Goal: Find specific page/section: Find specific page/section

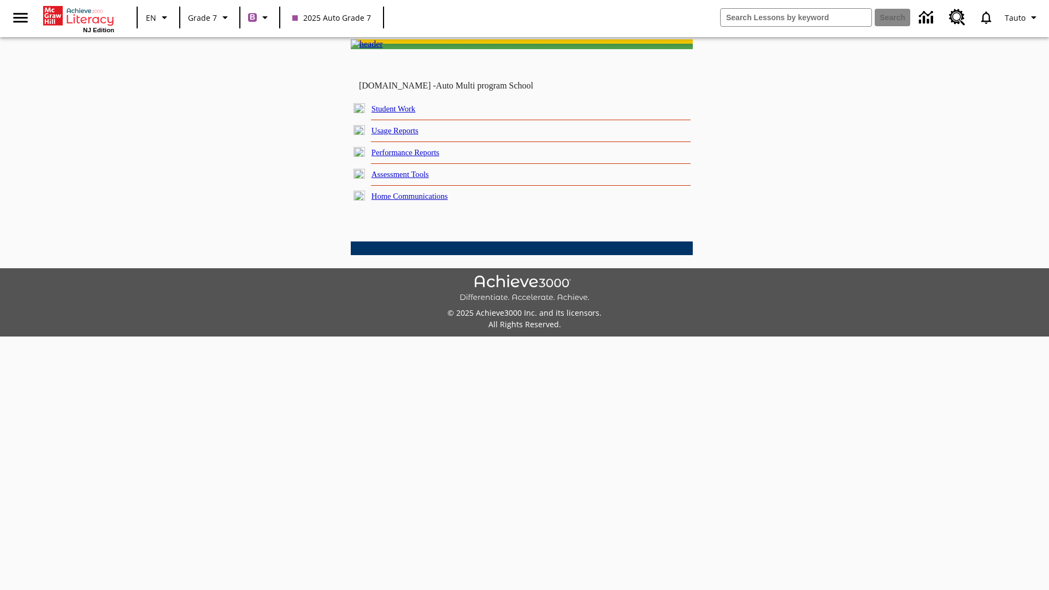
click at [401, 113] on link "Student Work" at bounding box center [393, 108] width 44 height 9
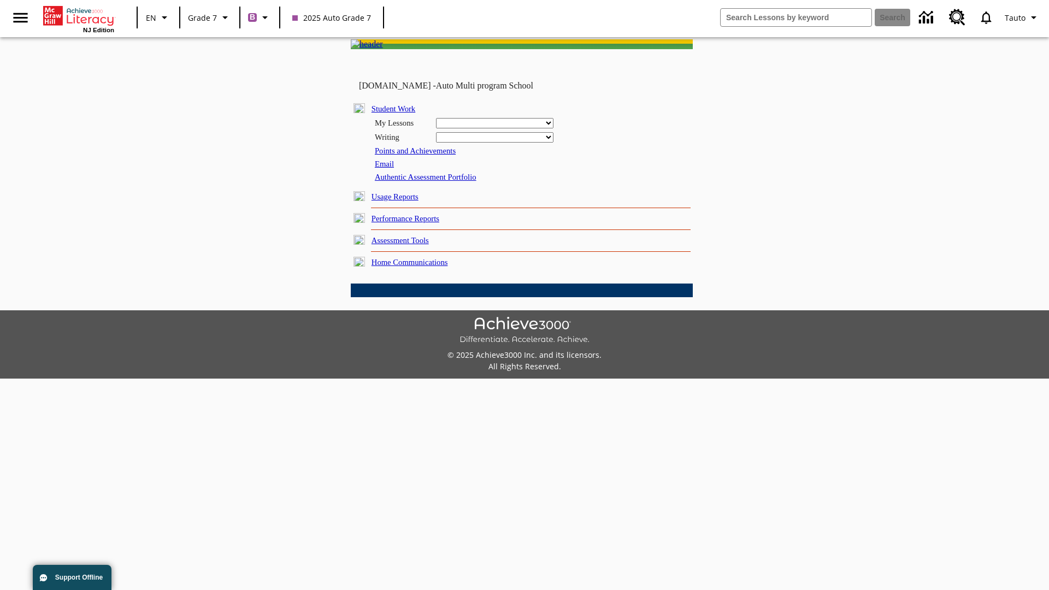
click at [385, 168] on link "Email" at bounding box center [384, 163] width 19 height 9
